Goal: Obtain resource: Obtain resource

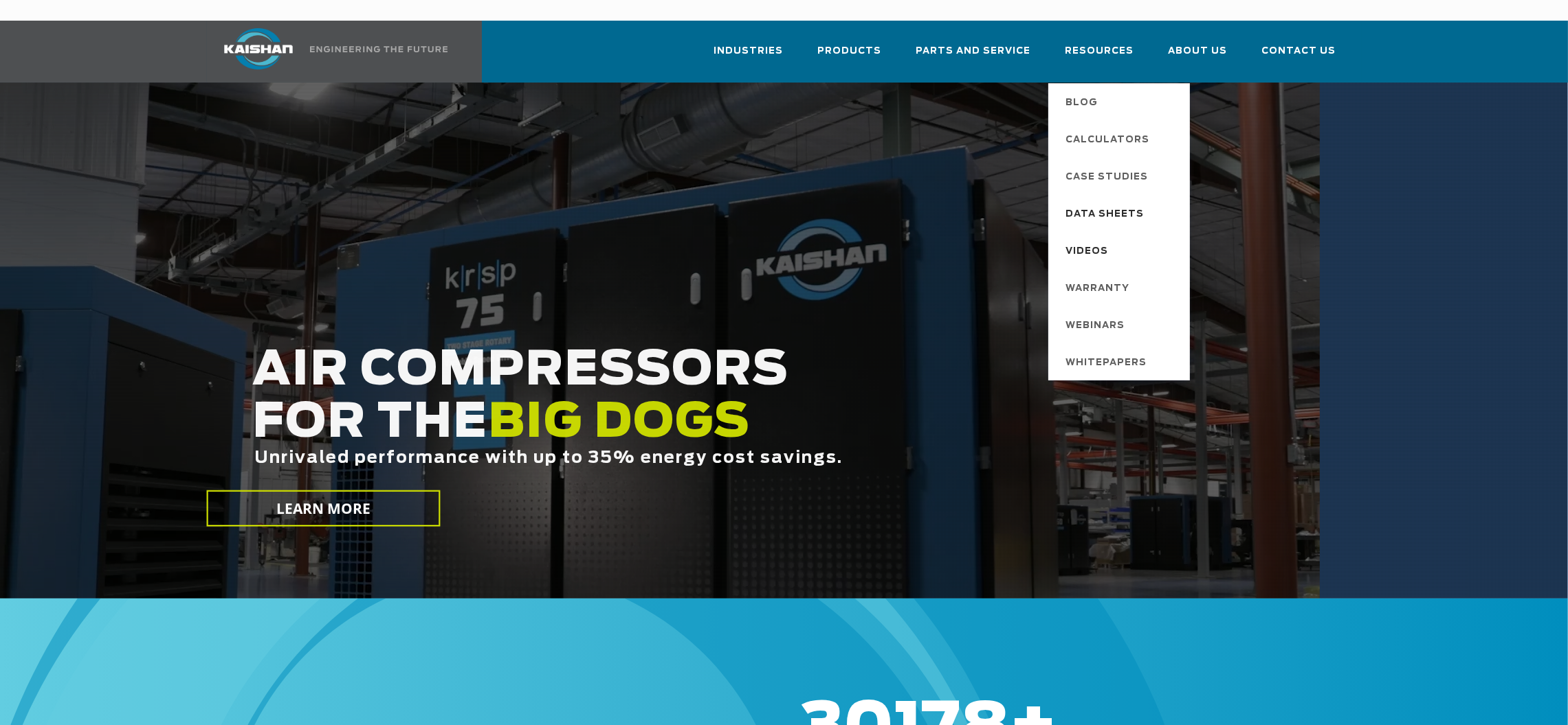
click at [1141, 203] on span "Data Sheets" at bounding box center [1105, 215] width 78 height 23
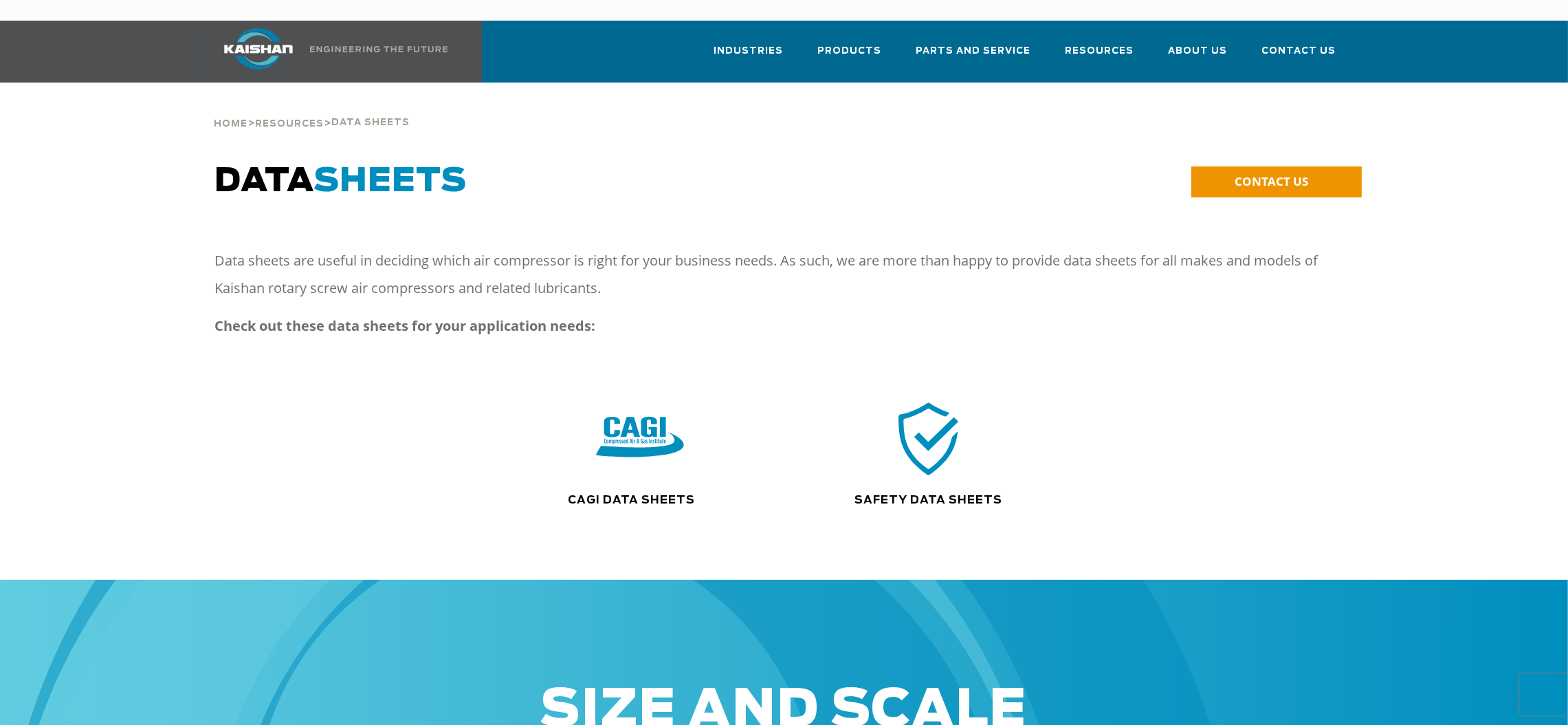
click at [641, 404] on img at bounding box center [640, 439] width 88 height 89
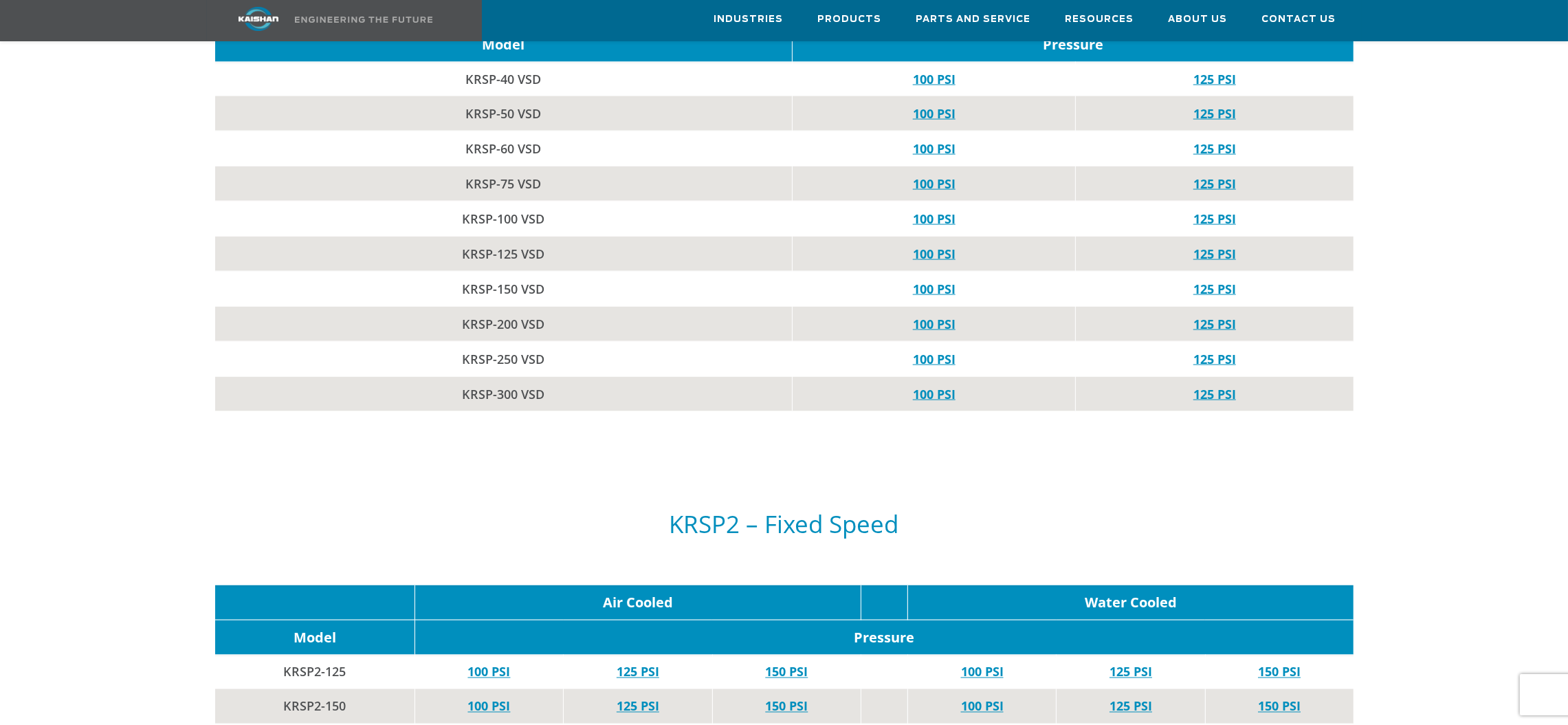
scroll to position [3199, 0]
